Goal: Task Accomplishment & Management: Use online tool/utility

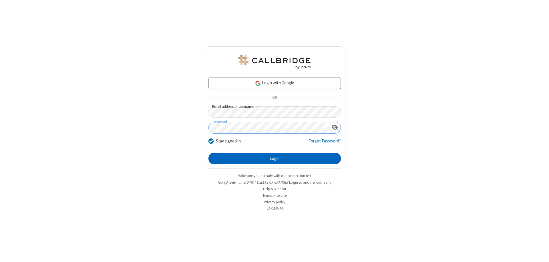
click at [274, 158] on button "Login" at bounding box center [274, 158] width 132 height 11
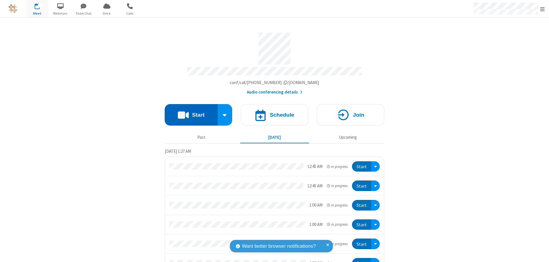
click at [189, 112] on button "Start" at bounding box center [191, 114] width 53 height 21
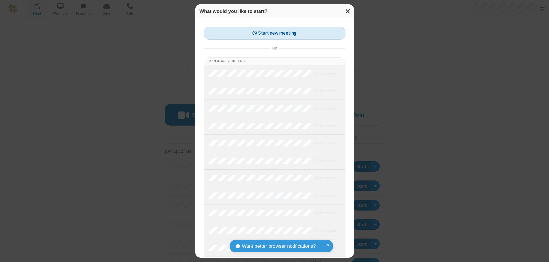
click at [274, 33] on button "Start new meeting" at bounding box center [274, 33] width 141 height 13
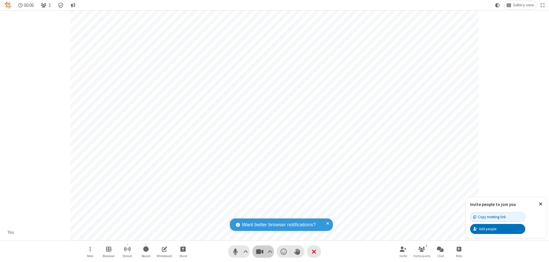
click at [260, 251] on span "Stop video (⌘+Shift+V)" at bounding box center [259, 251] width 9 height 8
click at [260, 251] on span "Start video (⌘+Shift+V)" at bounding box center [259, 251] width 9 height 8
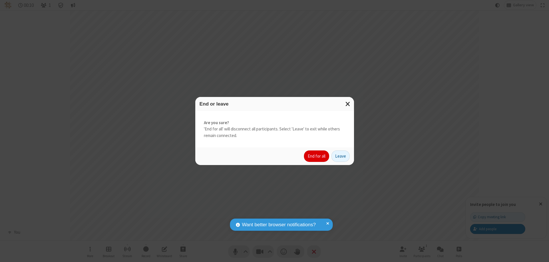
click at [317, 156] on button "End for all" at bounding box center [316, 155] width 25 height 11
